Goal: Find specific page/section: Find specific page/section

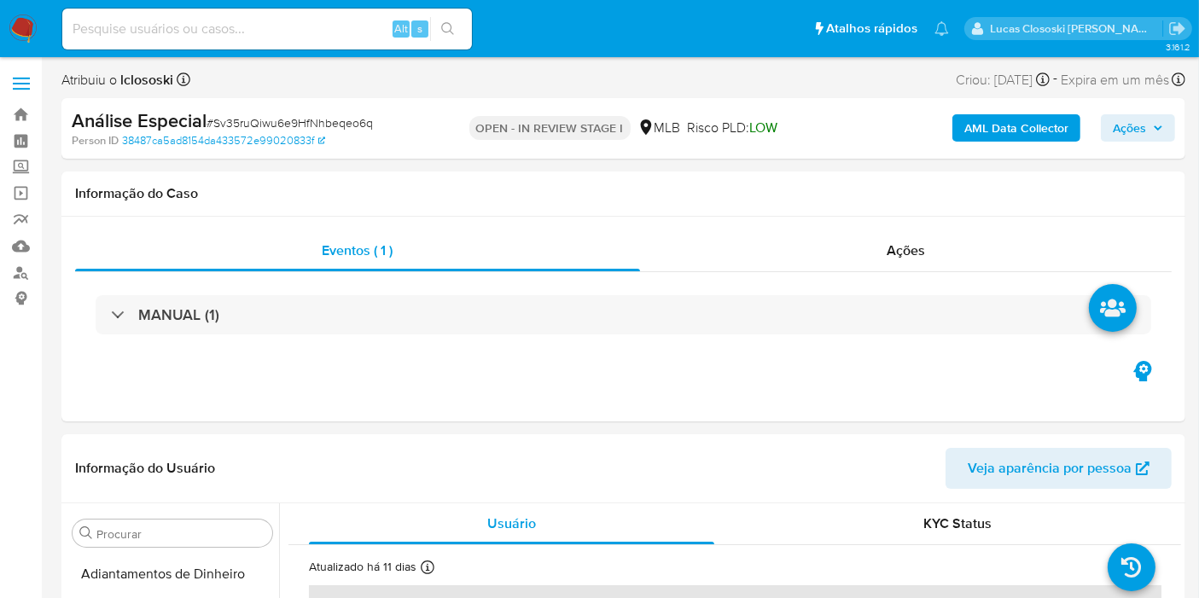
scroll to position [884, 0]
click at [763, 179] on div "Informação do Caso" at bounding box center [623, 193] width 1124 height 45
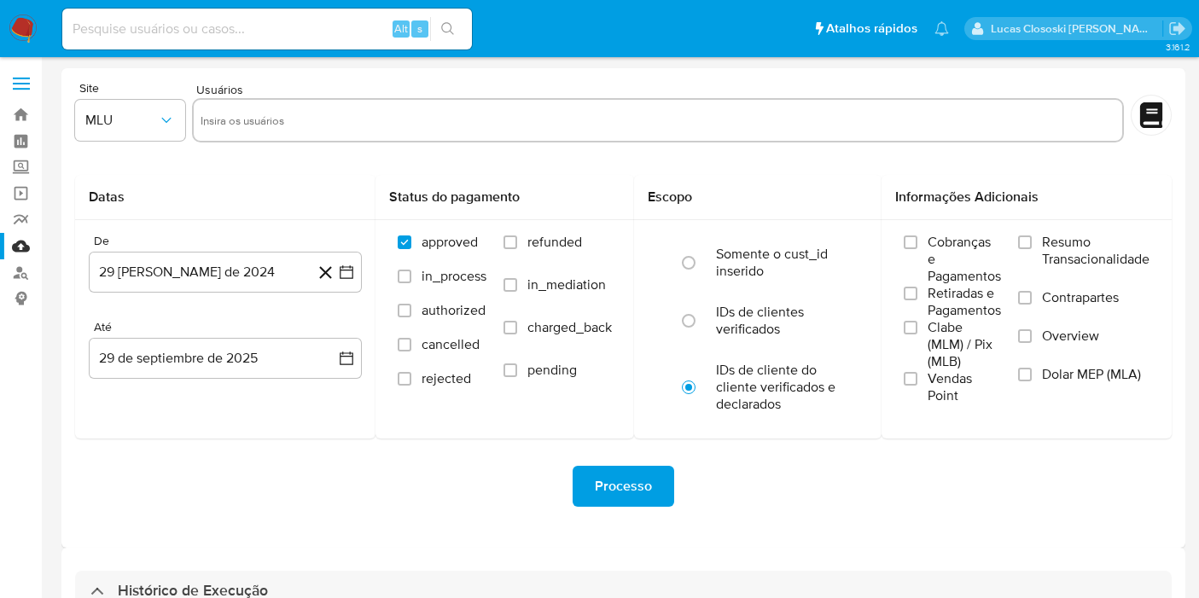
select select "10"
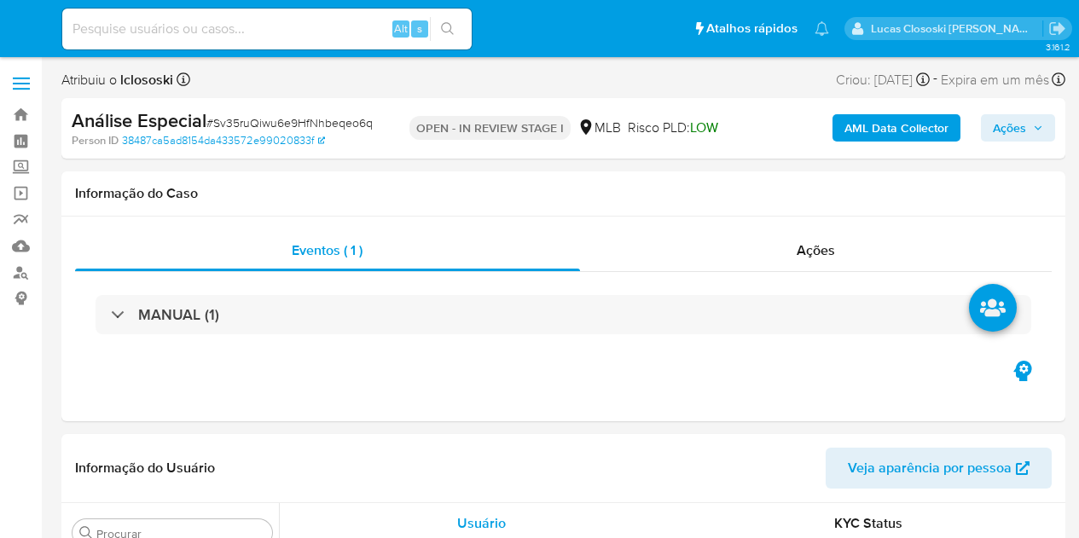
select select "10"
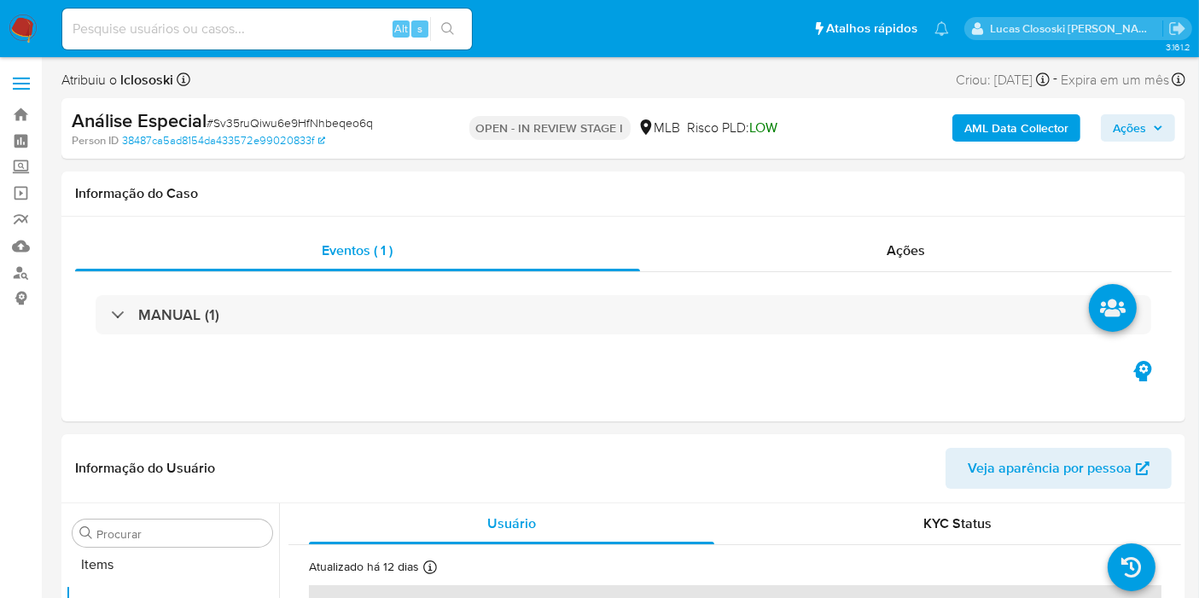
scroll to position [884, 0]
drag, startPoint x: 994, startPoint y: 596, endPoint x: 1002, endPoint y: 597, distance: 8.7
click at [996, 537] on th "Dados pessoais" at bounding box center [735, 605] width 852 height 41
